Goal: Transaction & Acquisition: Book appointment/travel/reservation

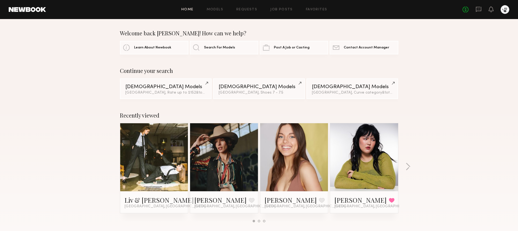
click at [212, 11] on div "Home Models Requests Job Posts Favorites Sign Out No fees up to $5,000" at bounding box center [277, 9] width 463 height 9
click at [221, 10] on link "Models" at bounding box center [214, 10] width 17 height 4
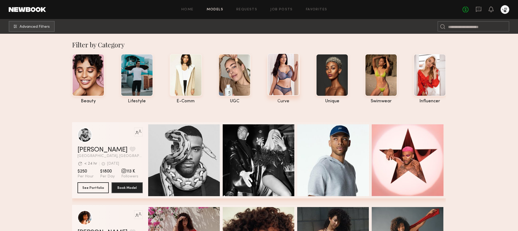
click at [280, 78] on div at bounding box center [283, 74] width 32 height 42
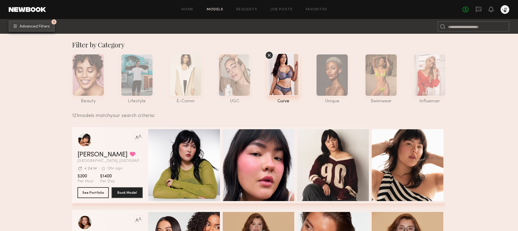
click at [43, 27] on span "Advanced Filters" at bounding box center [35, 27] width 30 height 4
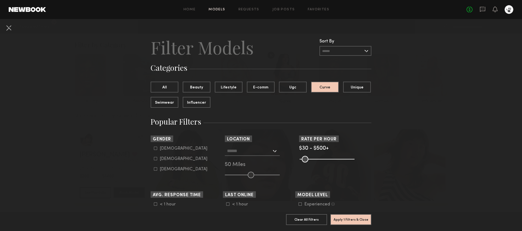
click at [261, 155] on div at bounding box center [252, 151] width 55 height 10
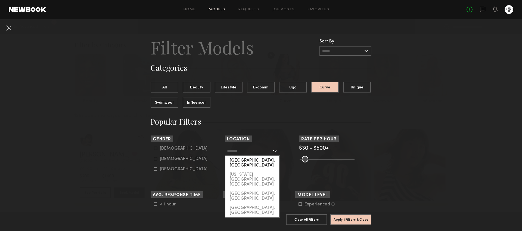
click at [247, 161] on div "[GEOGRAPHIC_DATA], [GEOGRAPHIC_DATA]" at bounding box center [252, 163] width 54 height 14
type input "**********"
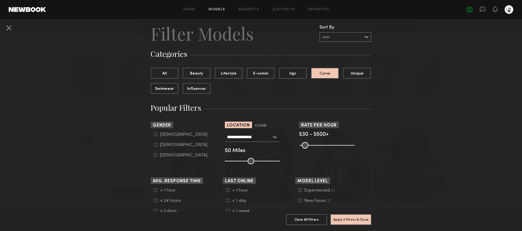
scroll to position [74, 0]
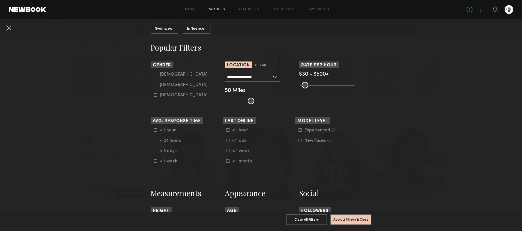
click at [155, 84] on label "Female" at bounding box center [181, 84] width 54 height 3
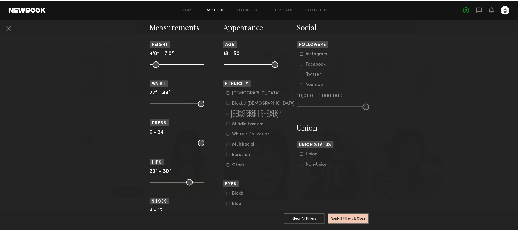
scroll to position [388, 0]
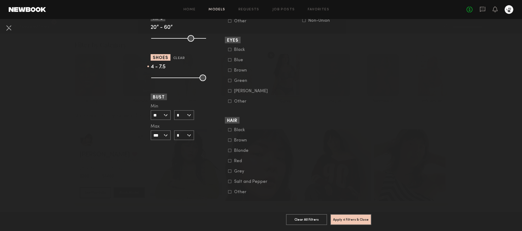
drag, startPoint x: 201, startPoint y: 72, endPoint x: 173, endPoint y: 74, distance: 28.1
type input "***"
click at [173, 74] on input "range" at bounding box center [178, 77] width 55 height 7
drag, startPoint x: 151, startPoint y: 74, endPoint x: 169, endPoint y: 75, distance: 17.9
type input "*"
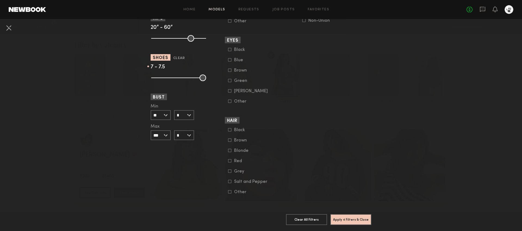
click at [169, 75] on input "range" at bounding box center [178, 77] width 55 height 7
click at [354, 216] on button "Apply 4 Filters & Close" at bounding box center [350, 219] width 41 height 11
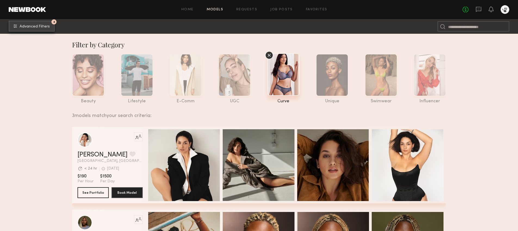
click at [48, 28] on span "Advanced Filters" at bounding box center [35, 27] width 30 height 4
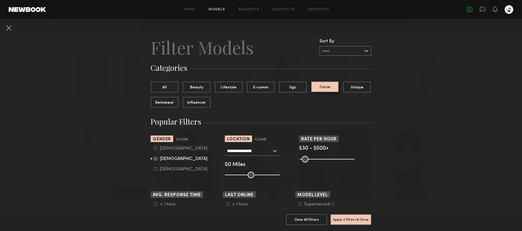
click at [323, 85] on button "Curve" at bounding box center [325, 86] width 28 height 11
click at [170, 82] on button "All" at bounding box center [164, 86] width 28 height 11
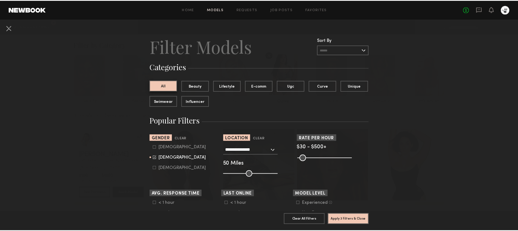
scroll to position [1, 0]
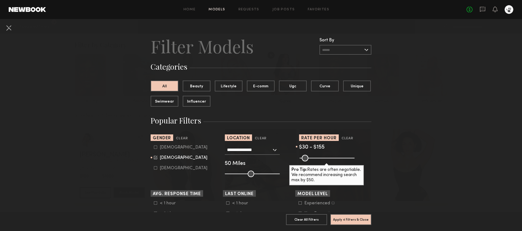
drag, startPoint x: 349, startPoint y: 158, endPoint x: 313, endPoint y: 161, distance: 35.7
type input "***"
click at [313, 161] on input "range" at bounding box center [326, 158] width 55 height 7
click at [354, 216] on button "Apply 4 Filters & Close" at bounding box center [350, 219] width 41 height 11
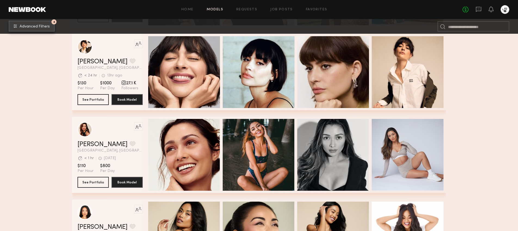
scroll to position [141, 0]
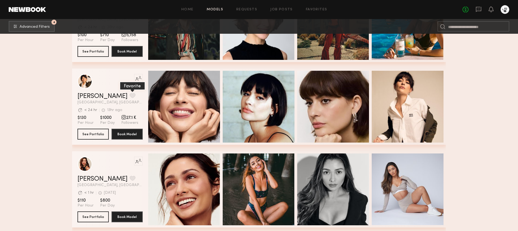
click at [130, 95] on button "grid" at bounding box center [133, 95] width 6 height 5
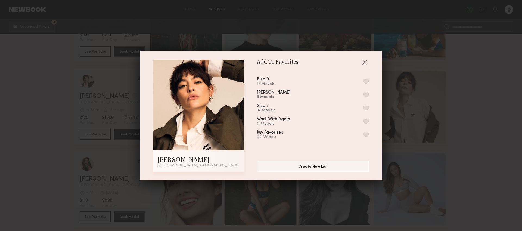
click at [363, 108] on button "button" at bounding box center [366, 107] width 6 height 5
click at [363, 60] on button "button" at bounding box center [364, 62] width 9 height 9
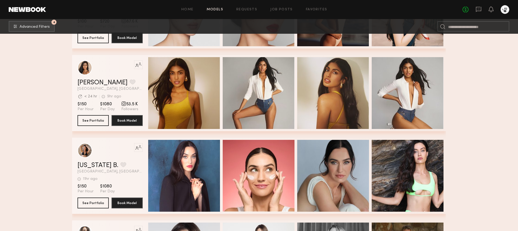
scroll to position [1070, 0]
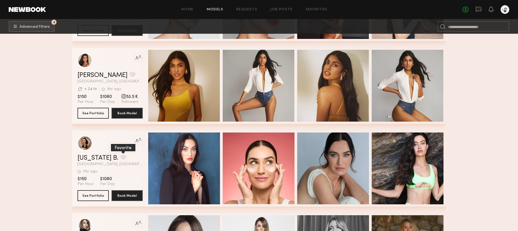
click at [120, 157] on button "grid" at bounding box center [123, 157] width 6 height 5
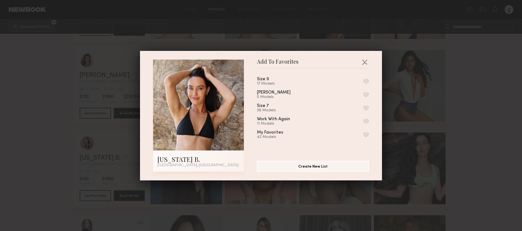
click at [363, 108] on button "button" at bounding box center [366, 107] width 6 height 5
click at [480, 122] on div "Add To Favorites Montana B. Los Angeles, CA Add To Favorites Size 9 17 Models S…" at bounding box center [261, 115] width 522 height 231
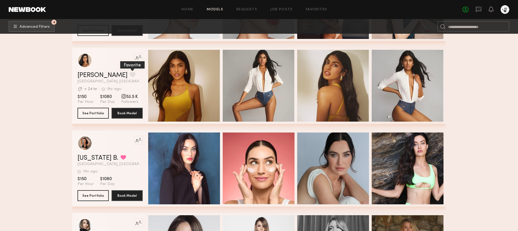
click at [130, 74] on button "grid" at bounding box center [133, 74] width 6 height 5
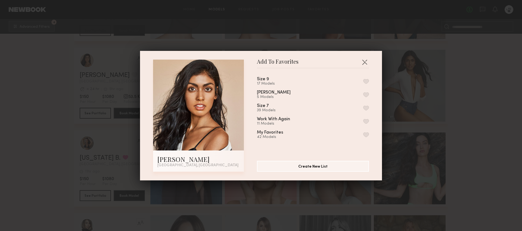
click at [363, 107] on button "button" at bounding box center [366, 107] width 6 height 5
click at [477, 120] on div "Add To Favorites Natasha W. Los Angeles, CA Add To Favorites Size 9 17 Models S…" at bounding box center [261, 115] width 522 height 231
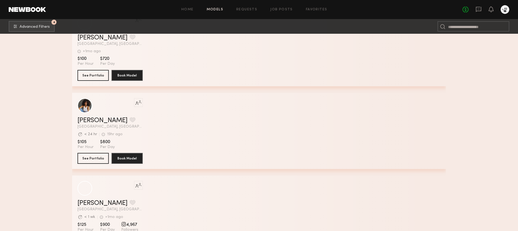
scroll to position [4252, 0]
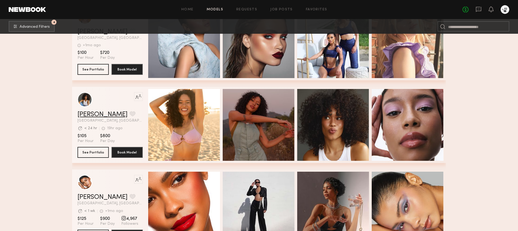
click at [96, 115] on link "Cyan C." at bounding box center [102, 114] width 50 height 7
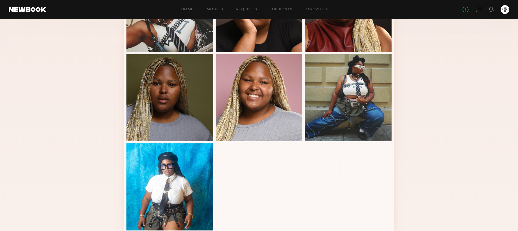
scroll to position [177, 0]
click at [277, 110] on div at bounding box center [258, 96] width 87 height 87
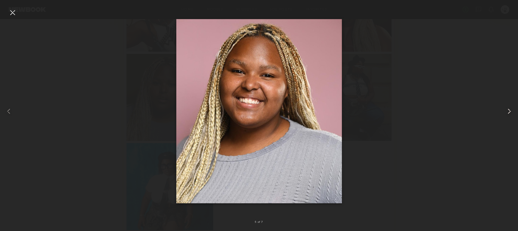
click at [506, 114] on common-icon at bounding box center [508, 111] width 9 height 9
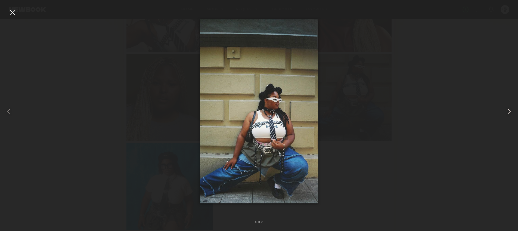
click at [506, 114] on common-icon at bounding box center [508, 111] width 9 height 9
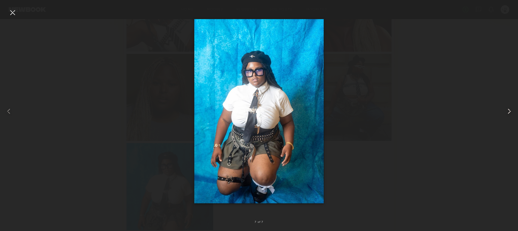
click at [506, 114] on common-icon at bounding box center [508, 111] width 9 height 9
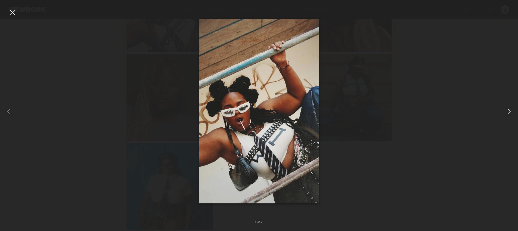
click at [506, 114] on common-icon at bounding box center [508, 111] width 9 height 9
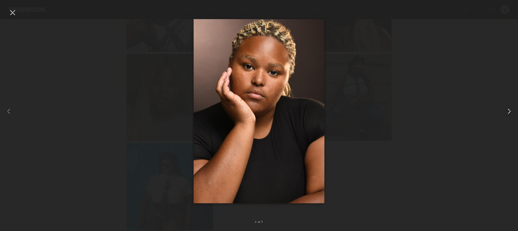
click at [506, 114] on common-icon at bounding box center [508, 111] width 9 height 9
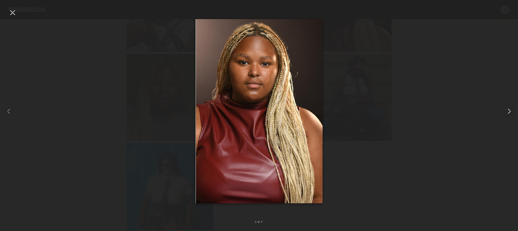
click at [506, 114] on common-icon at bounding box center [508, 111] width 9 height 9
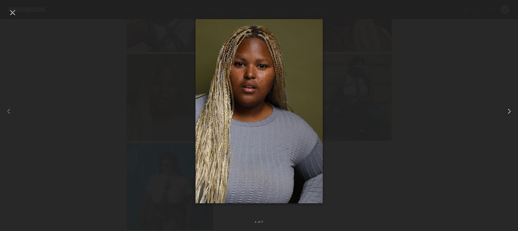
click at [506, 114] on common-icon at bounding box center [508, 111] width 9 height 9
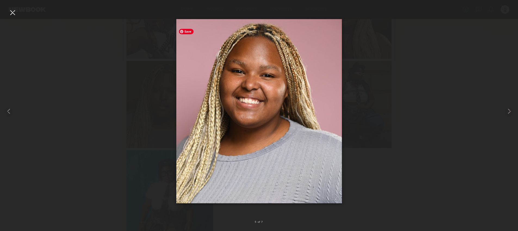
scroll to position [163, 0]
click at [506, 114] on common-icon at bounding box center [508, 111] width 9 height 9
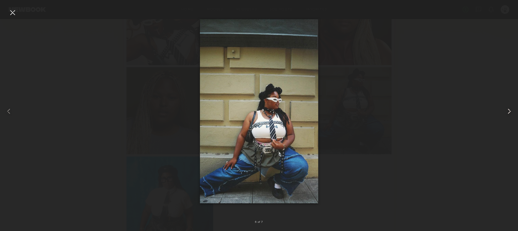
click at [506, 114] on common-icon at bounding box center [508, 111] width 9 height 9
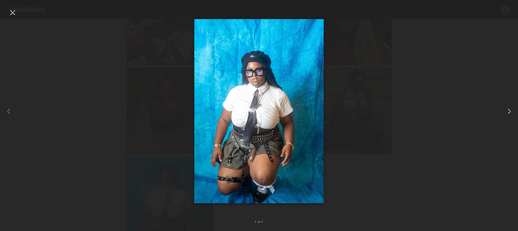
click at [506, 114] on common-icon at bounding box center [508, 111] width 9 height 9
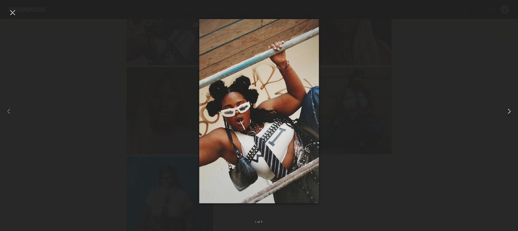
click at [506, 114] on common-icon at bounding box center [508, 111] width 9 height 9
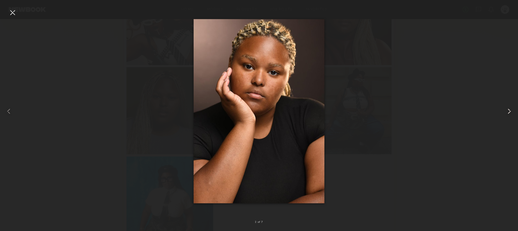
click at [506, 114] on common-icon at bounding box center [508, 111] width 9 height 9
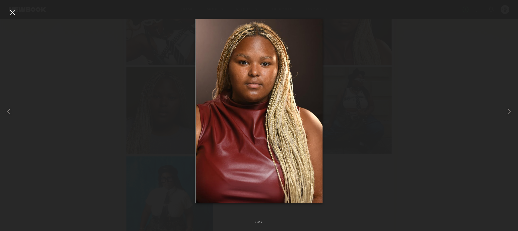
click at [457, 114] on div at bounding box center [259, 111] width 518 height 205
click at [418, 189] on div at bounding box center [259, 111] width 518 height 205
click at [9, 13] on div at bounding box center [12, 12] width 9 height 9
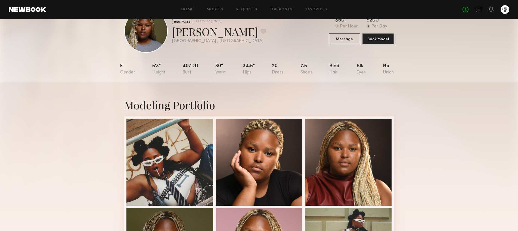
scroll to position [0, 0]
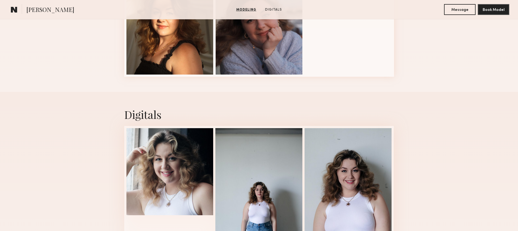
scroll to position [425, 0]
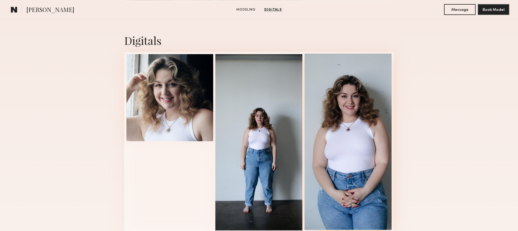
click at [374, 144] on div at bounding box center [347, 142] width 87 height 176
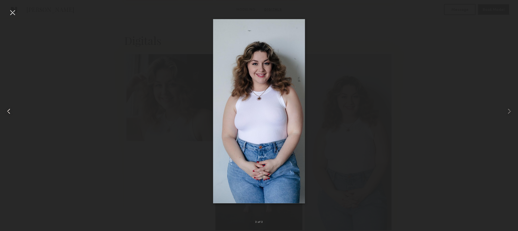
click at [18, 108] on div at bounding box center [10, 111] width 21 height 205
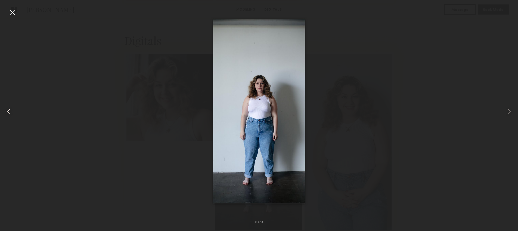
click at [18, 111] on div at bounding box center [10, 111] width 21 height 205
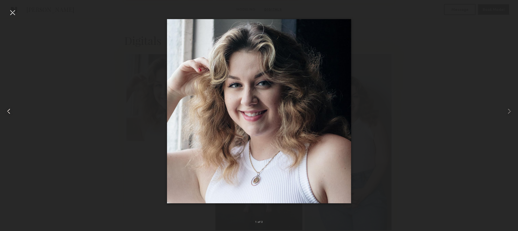
click at [18, 111] on div at bounding box center [10, 111] width 21 height 205
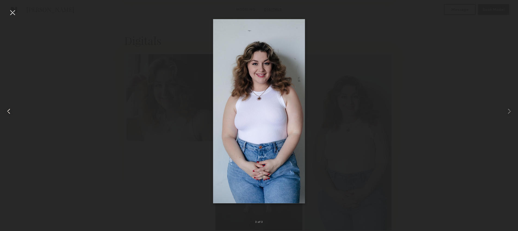
click at [18, 111] on div at bounding box center [10, 111] width 21 height 205
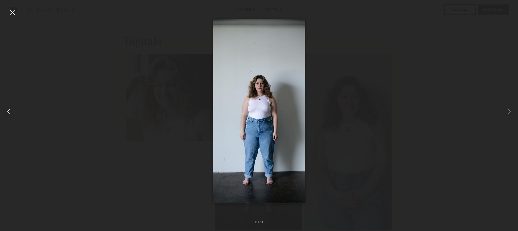
click at [18, 111] on div at bounding box center [10, 111] width 21 height 205
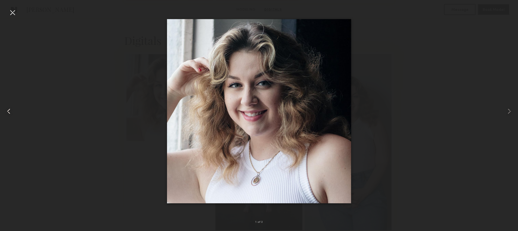
click at [18, 111] on div at bounding box center [10, 111] width 21 height 205
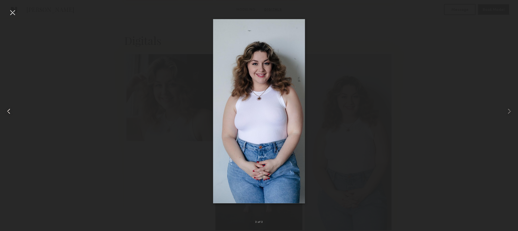
click at [18, 111] on div at bounding box center [10, 111] width 21 height 205
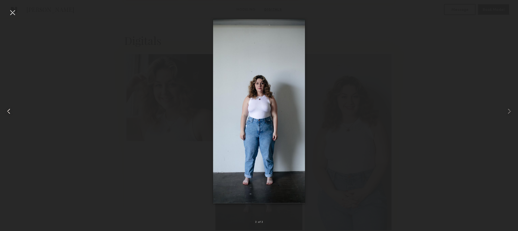
click at [18, 111] on div at bounding box center [10, 111] width 21 height 205
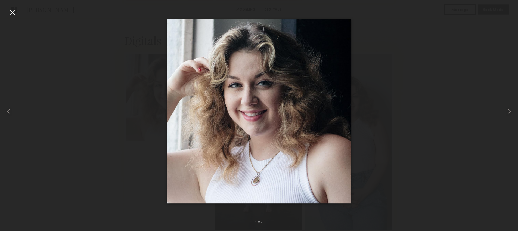
click at [23, 11] on div at bounding box center [259, 111] width 518 height 205
click at [12, 10] on div at bounding box center [12, 12] width 9 height 9
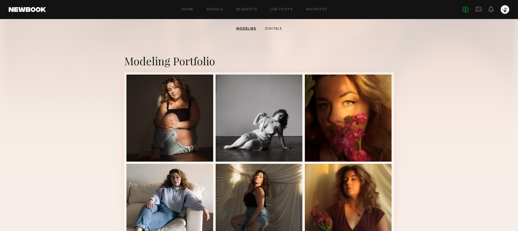
scroll to position [0, 0]
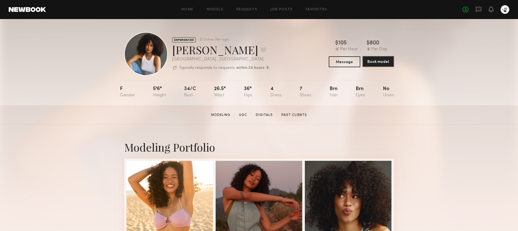
click at [381, 60] on button "Book model" at bounding box center [378, 61] width 32 height 11
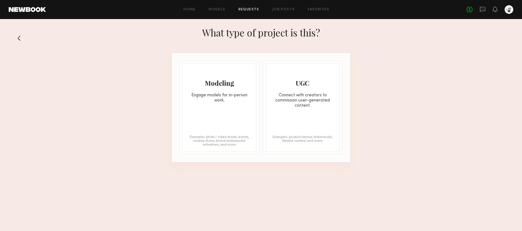
click at [227, 102] on div "Engage models for in-person work." at bounding box center [219, 98] width 73 height 10
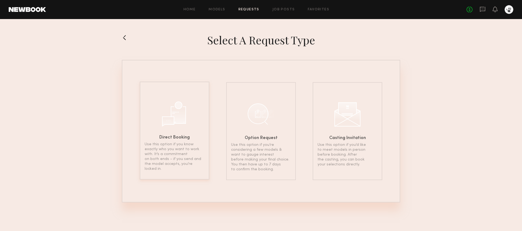
click at [171, 123] on div at bounding box center [174, 112] width 27 height 27
click at [243, 111] on div "Option Request Use this option if you’re considering a few models & want to gau…" at bounding box center [261, 130] width 70 height 98
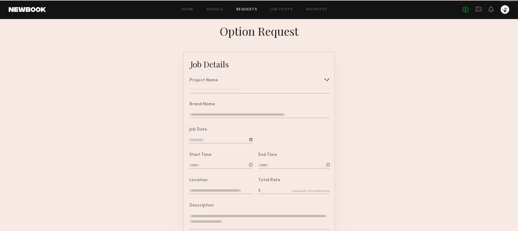
click at [232, 89] on input "text" at bounding box center [259, 90] width 140 height 5
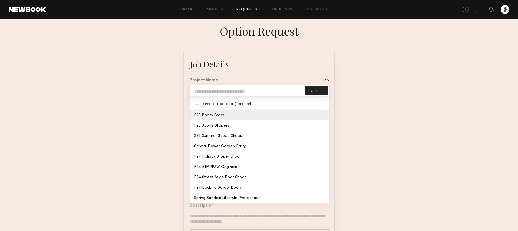
type input "**********"
type input "*******"
type input "**********"
type textarea "**********"
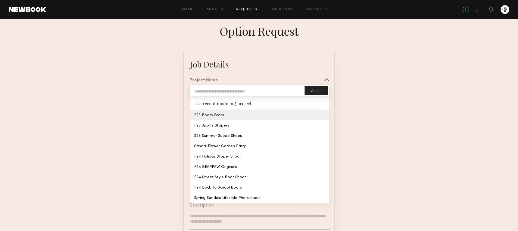
type textarea "**********"
type textarea "***"
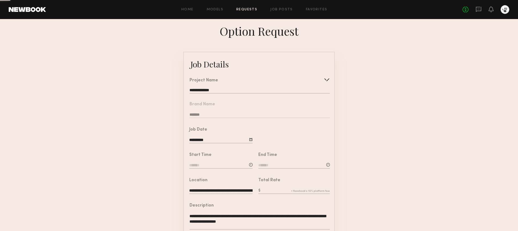
click at [219, 116] on common-border "**********" at bounding box center [258, 203] width 151 height 303
click at [209, 140] on input "**********" at bounding box center [220, 140] width 63 height 6
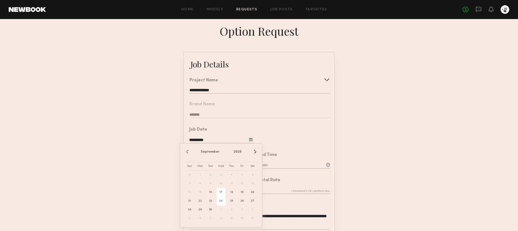
click at [221, 200] on span "24" at bounding box center [221, 200] width 9 height 9
type input "**********"
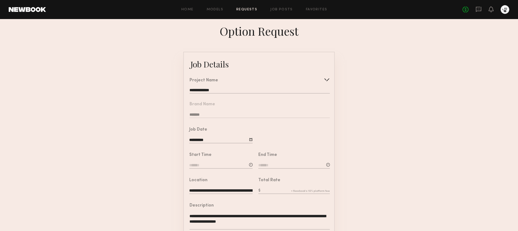
click at [202, 166] on input at bounding box center [220, 165] width 63 height 6
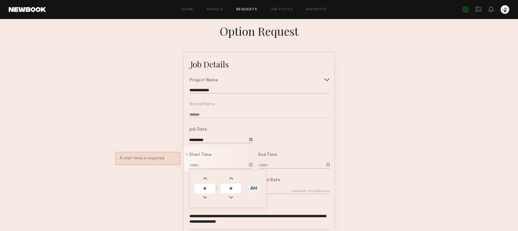
click at [208, 189] on input "text" at bounding box center [205, 188] width 20 height 10
type input "**"
type input "********"
click at [282, 151] on div "End Time" at bounding box center [290, 158] width 77 height 25
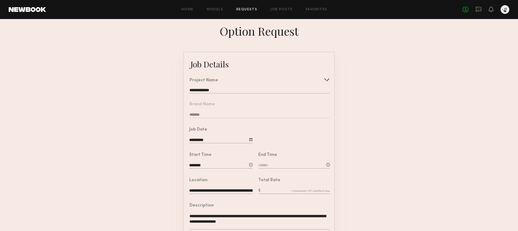
click at [282, 165] on input at bounding box center [293, 165] width 71 height 6
click at [273, 187] on input "text" at bounding box center [274, 188] width 20 height 10
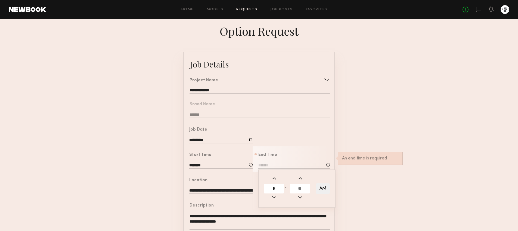
type input "*"
type input "**"
type input "*******"
type input "**"
click at [322, 189] on button "AM" at bounding box center [323, 188] width 14 height 10
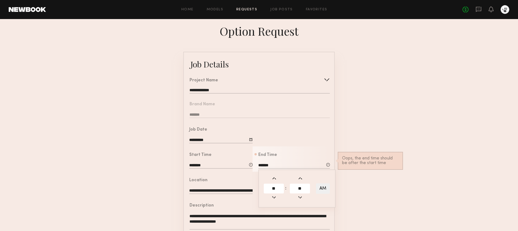
type input "*******"
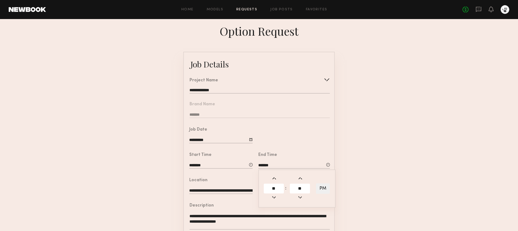
click at [336, 123] on form "**********" at bounding box center [259, 203] width 518 height 303
